Goal: Task Accomplishment & Management: Complete application form

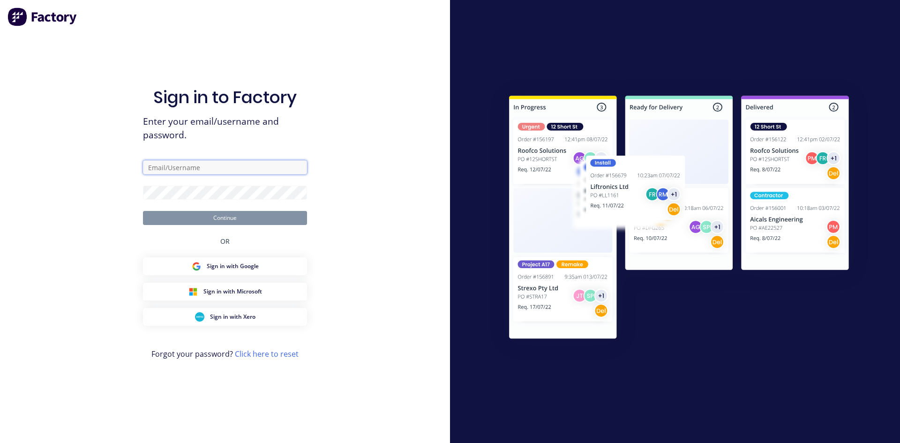
type input "[EMAIL_ADDRESS][DOMAIN_NAME]"
click at [243, 219] on button "Continue" at bounding box center [225, 218] width 164 height 14
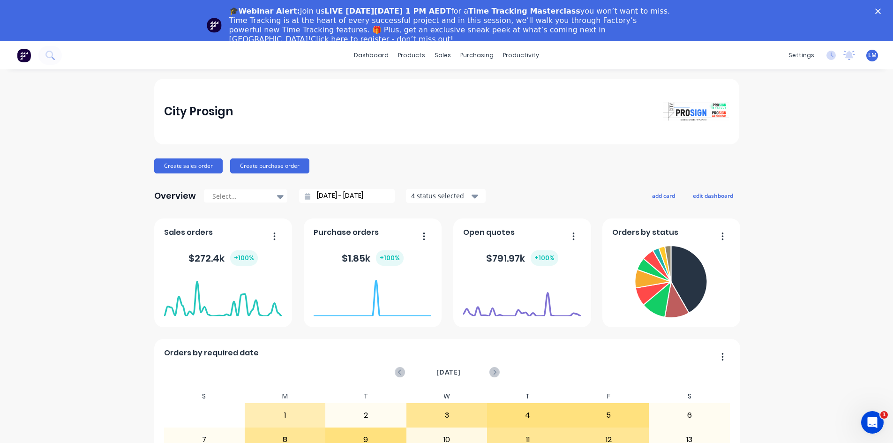
click at [881, 10] on polygon "Close" at bounding box center [878, 11] width 6 height 6
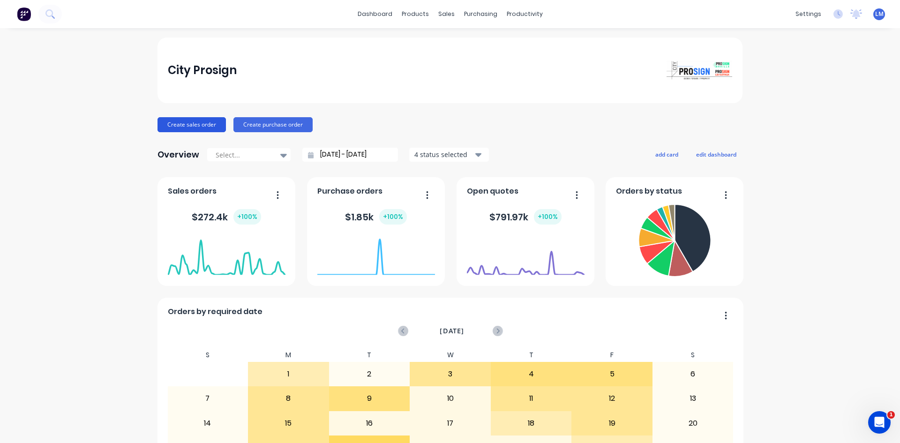
click at [207, 127] on button "Create sales order" at bounding box center [191, 124] width 68 height 15
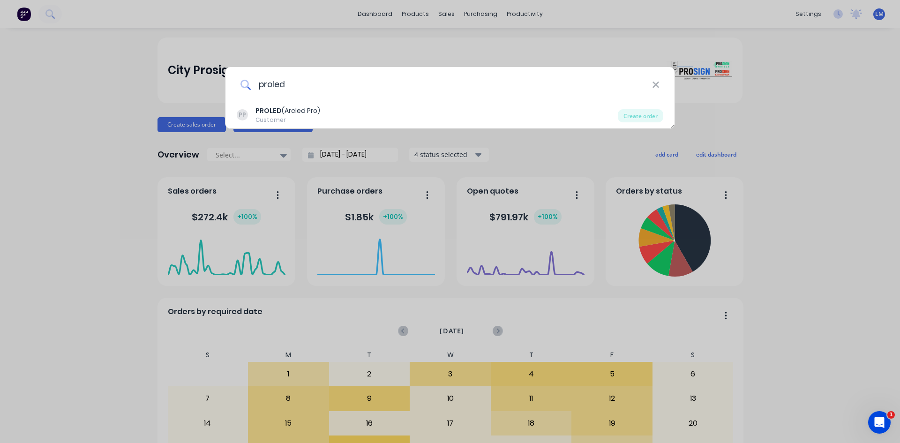
type input "proled"
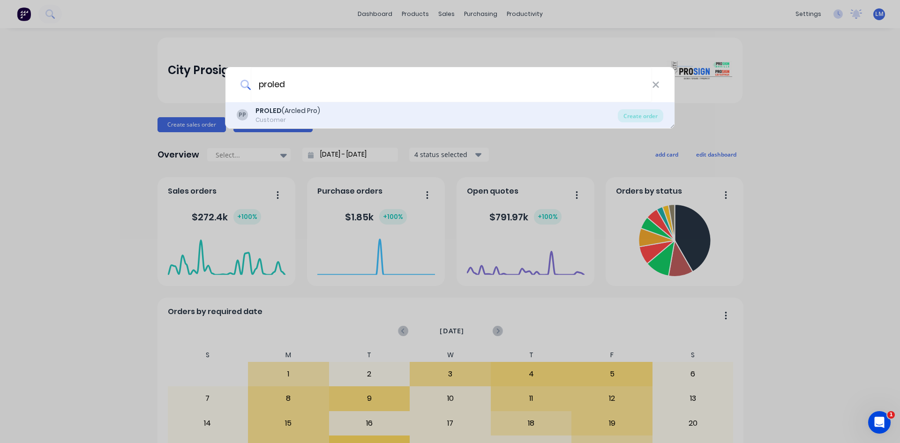
click at [299, 120] on div "Customer" at bounding box center [287, 120] width 65 height 8
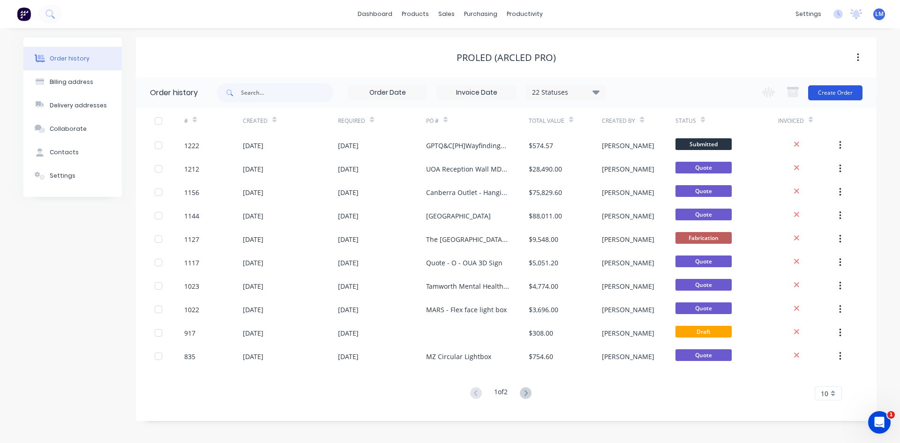
click at [832, 92] on button "Create Order" at bounding box center [835, 92] width 54 height 15
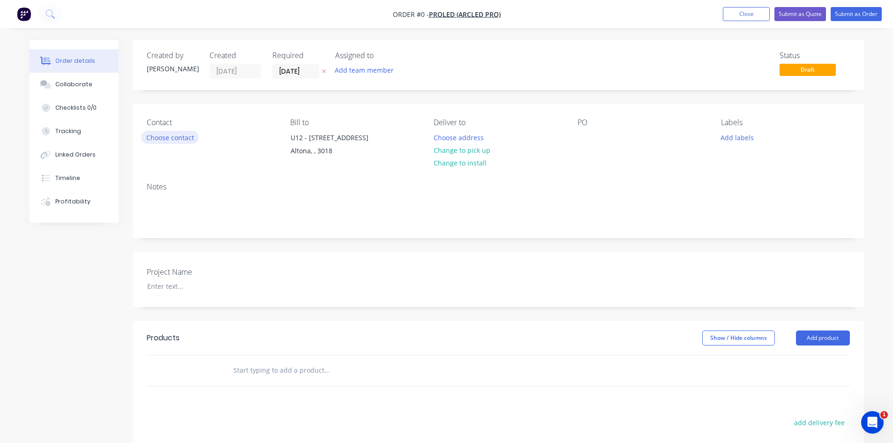
click at [167, 142] on button "Choose contact" at bounding box center [170, 137] width 58 height 13
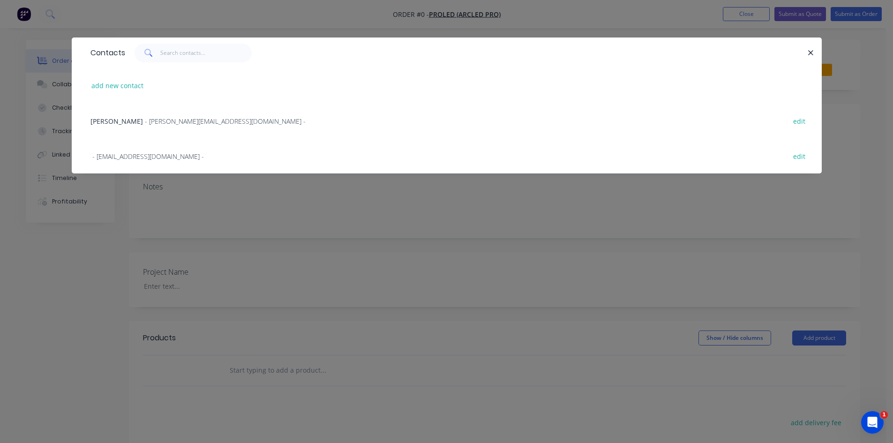
click at [150, 120] on span "- [PERSON_NAME][EMAIL_ADDRESS][DOMAIN_NAME] -" at bounding box center [225, 121] width 161 height 9
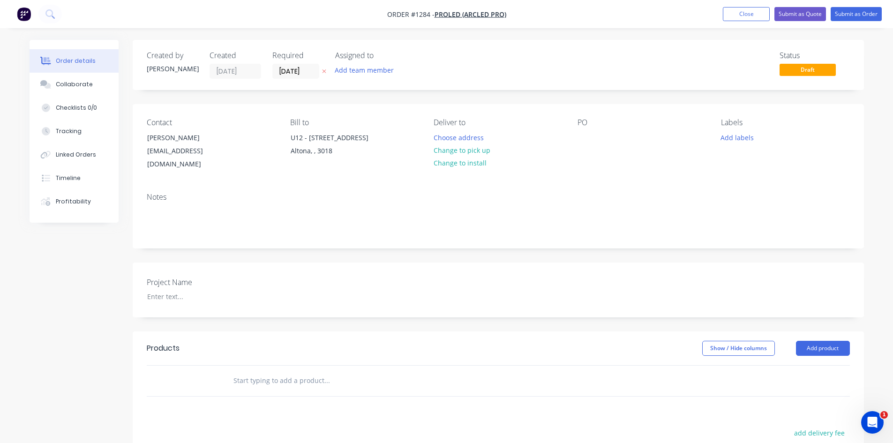
drag, startPoint x: 469, startPoint y: 151, endPoint x: 514, endPoint y: 141, distance: 46.1
click at [469, 150] on button "Change to pick up" at bounding box center [461, 150] width 67 height 13
click at [585, 136] on div at bounding box center [584, 138] width 15 height 14
click at [193, 292] on div at bounding box center [198, 297] width 117 height 14
click at [245, 371] on input "text" at bounding box center [326, 380] width 187 height 19
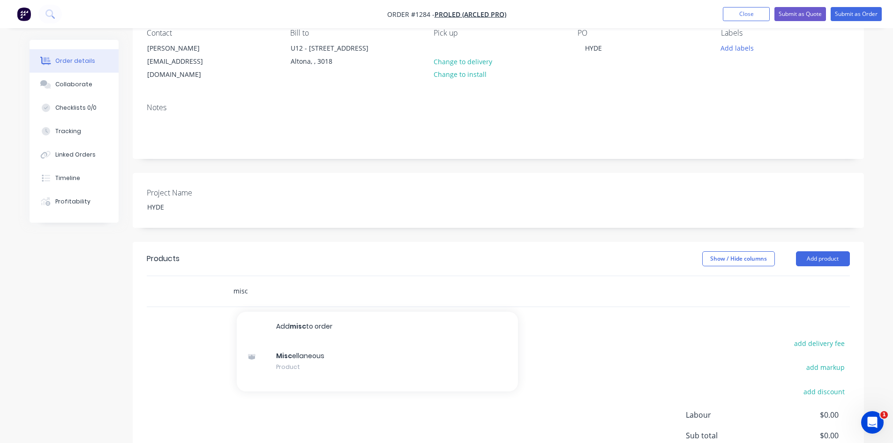
scroll to position [141, 0]
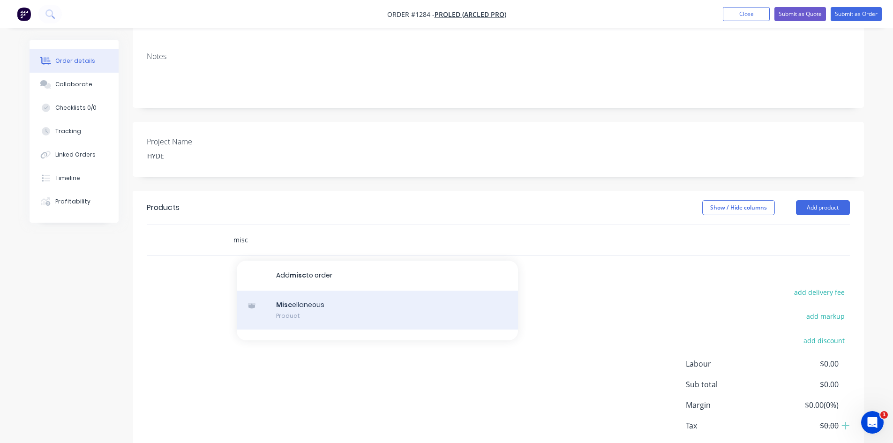
type input "misc"
click at [318, 297] on div "Misc ellaneous Product" at bounding box center [377, 310] width 281 height 39
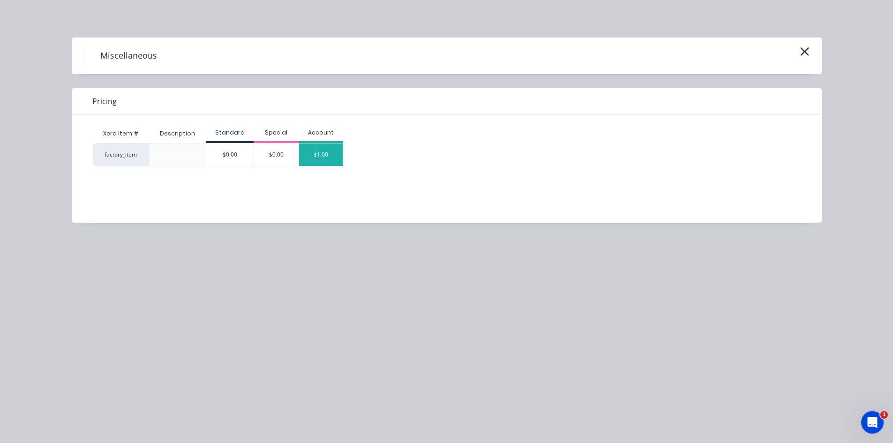
click at [317, 154] on div "$1.00" at bounding box center [321, 154] width 44 height 22
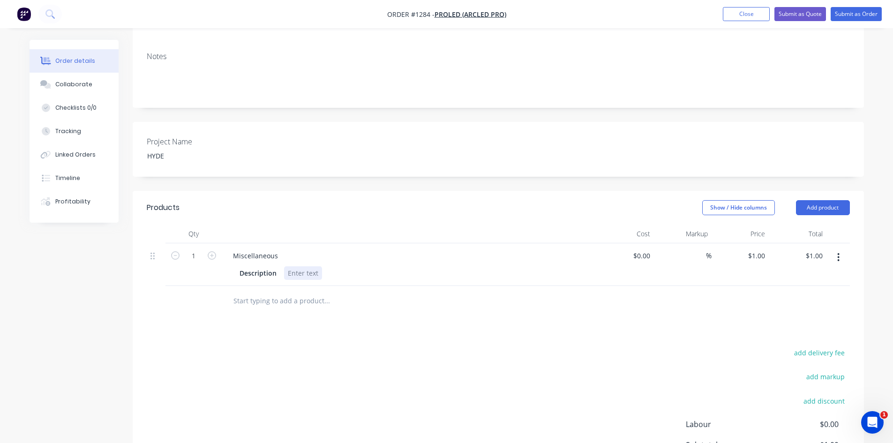
click at [306, 266] on div at bounding box center [303, 273] width 38 height 14
paste div
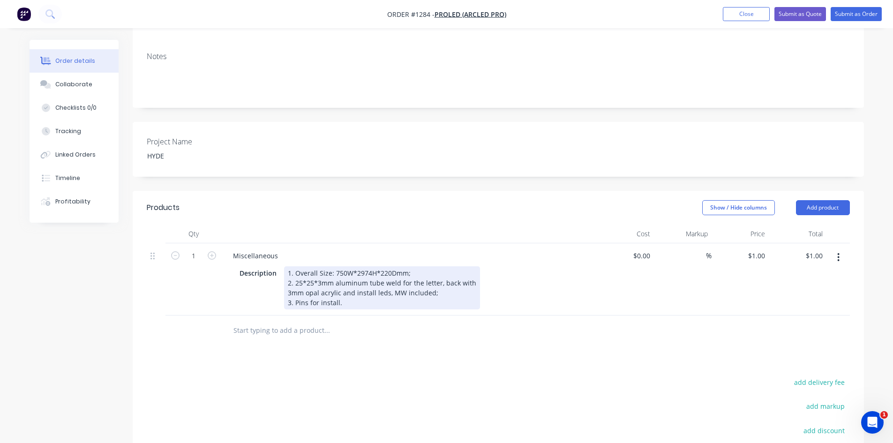
click at [287, 266] on div "1. Overall Size: 750W*2974H*220Dmm; 2. 25*25*3mm aluminum tube weld for the let…" at bounding box center [382, 287] width 196 height 43
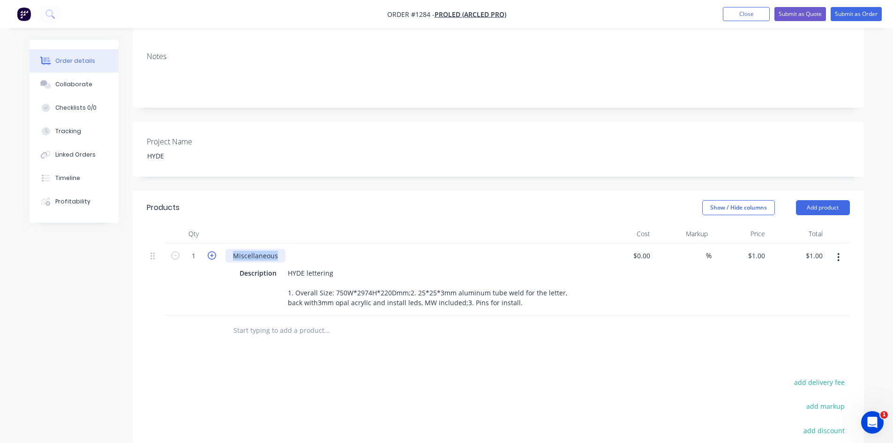
drag, startPoint x: 278, startPoint y: 243, endPoint x: 215, endPoint y: 245, distance: 63.8
click at [215, 245] on div "1 Miscellaneous Description HYDE lettering 1. Overall Size: 750W*2974H*220Dmm;2…" at bounding box center [498, 279] width 703 height 72
click at [648, 249] on input at bounding box center [643, 256] width 22 height 14
type input "$0.00"
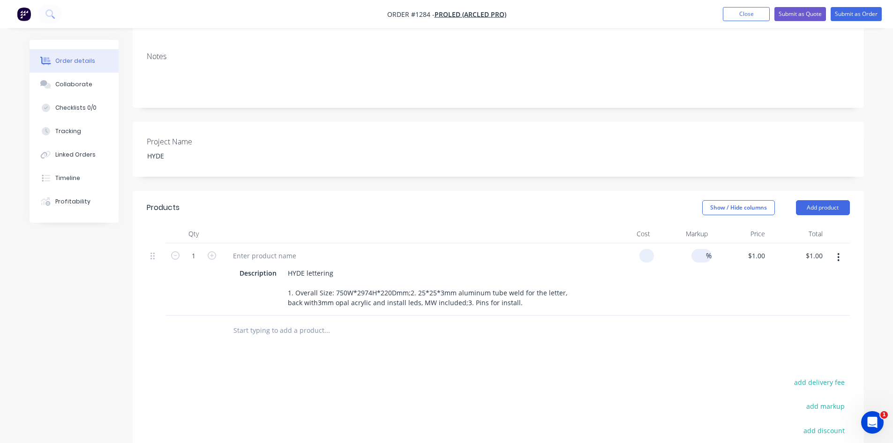
type input "$0.00"
click at [697, 249] on input at bounding box center [700, 256] width 11 height 14
type input "40"
click at [644, 249] on input "0" at bounding box center [643, 256] width 22 height 14
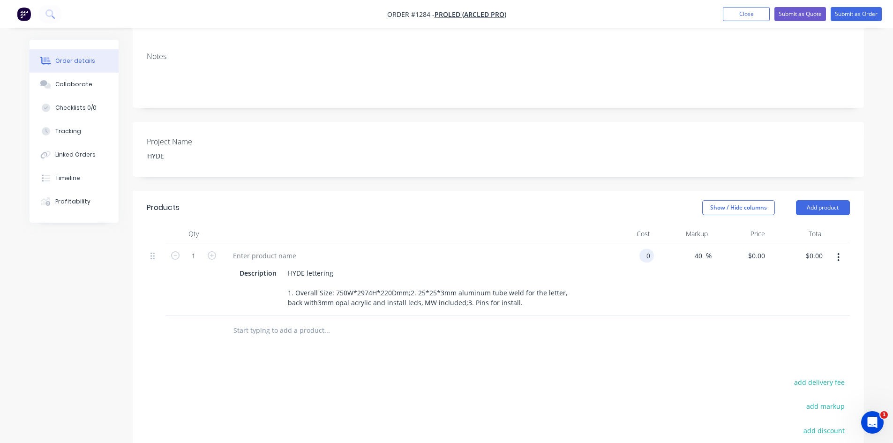
click at [644, 249] on input "0" at bounding box center [648, 256] width 11 height 14
type input "$3,800.00"
type input "$5,320.00"
click at [616, 353] on div "Products Show / Hide columns Add product Qty Cost Markup Price Total 1 Descript…" at bounding box center [498, 381] width 731 height 380
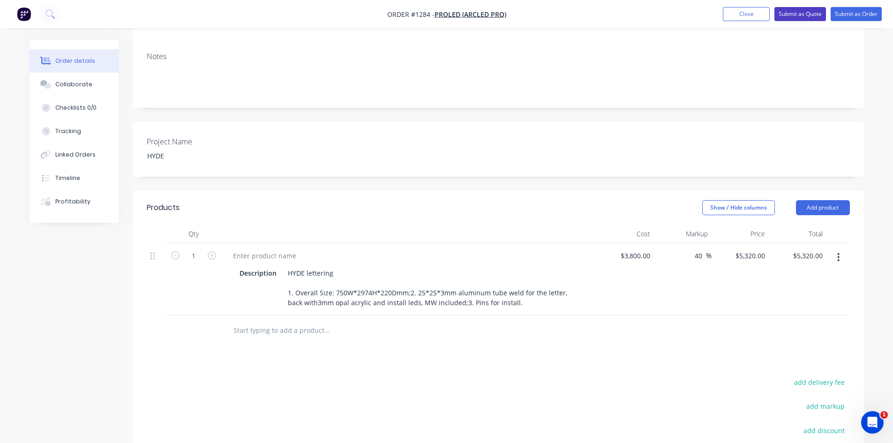
click at [800, 17] on button "Submit as Quote" at bounding box center [800, 14] width 52 height 14
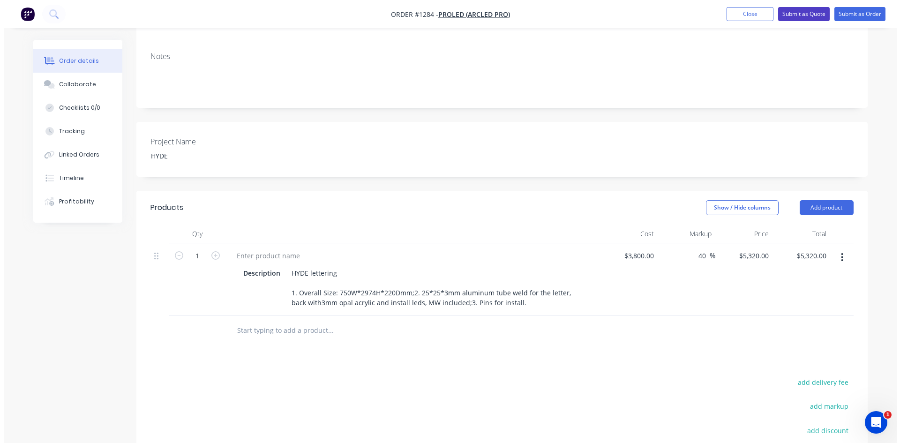
scroll to position [0, 0]
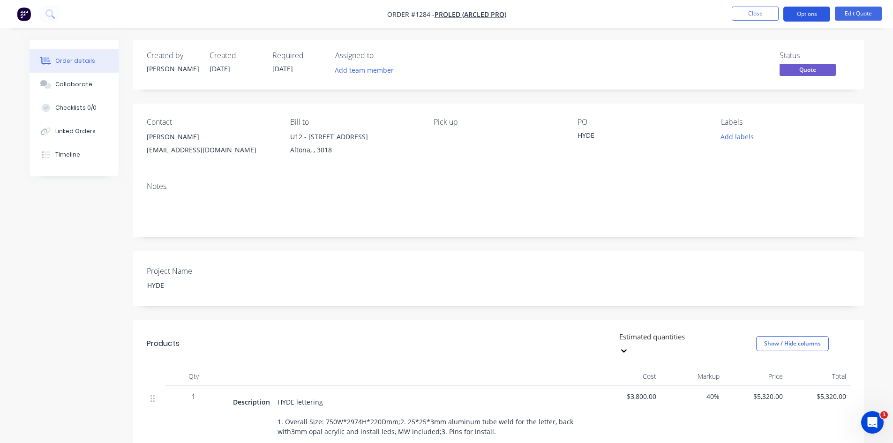
click at [806, 17] on button "Options" at bounding box center [806, 14] width 47 height 15
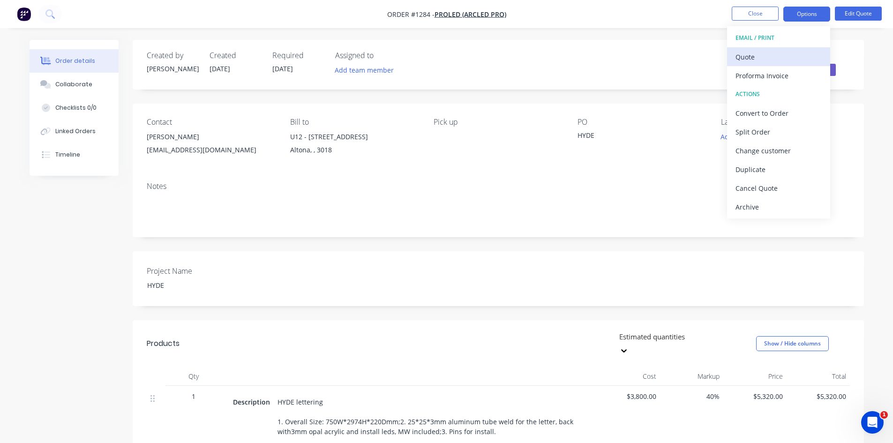
click at [762, 57] on div "Quote" at bounding box center [778, 57] width 86 height 14
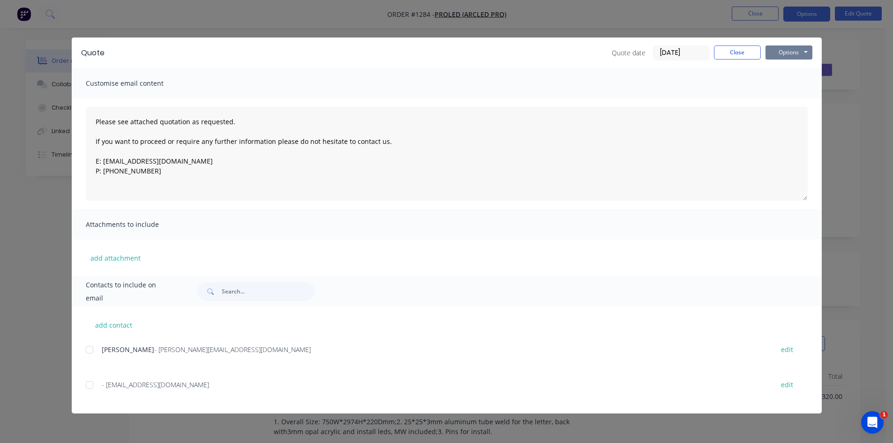
click at [792, 51] on button "Options" at bounding box center [788, 52] width 47 height 14
click at [791, 82] on button "Print" at bounding box center [795, 84] width 60 height 15
click at [747, 49] on button "Close" at bounding box center [737, 52] width 47 height 14
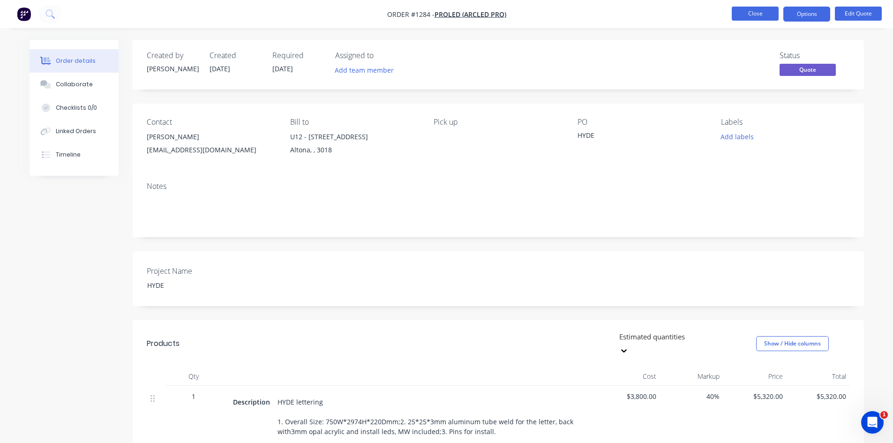
click at [748, 17] on button "Close" at bounding box center [755, 14] width 47 height 14
